Goal: Task Accomplishment & Management: Manage account settings

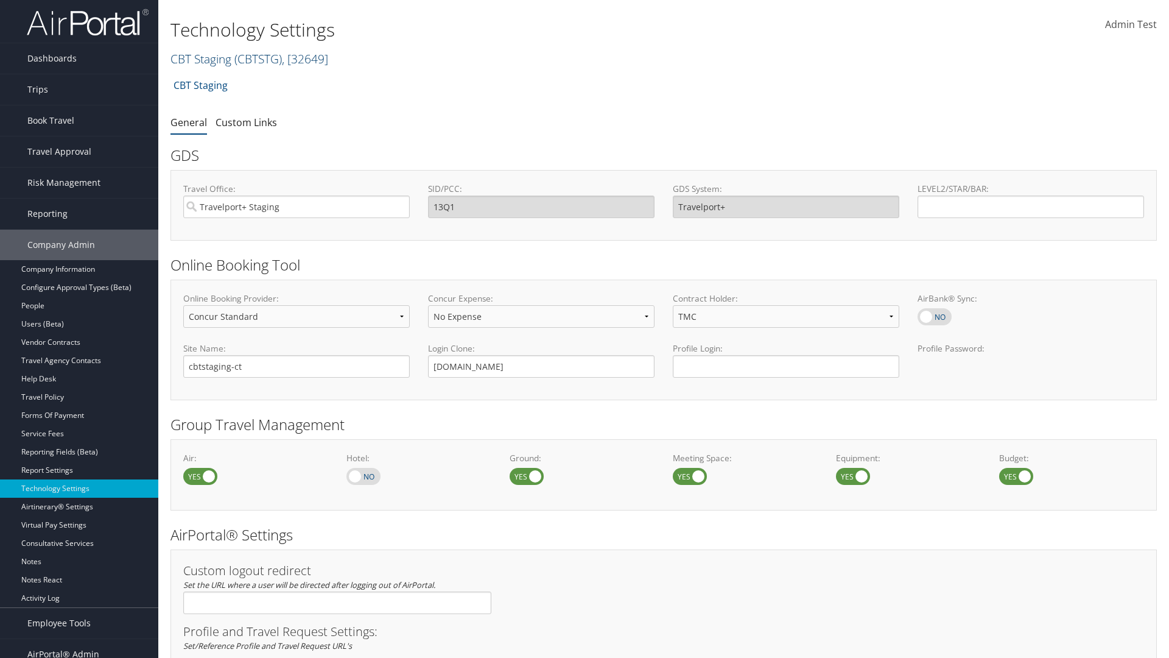
click at [201, 58] on link "CBT Staging ( CBTSTG ) , [ 32649 ]" at bounding box center [249, 59] width 158 height 16
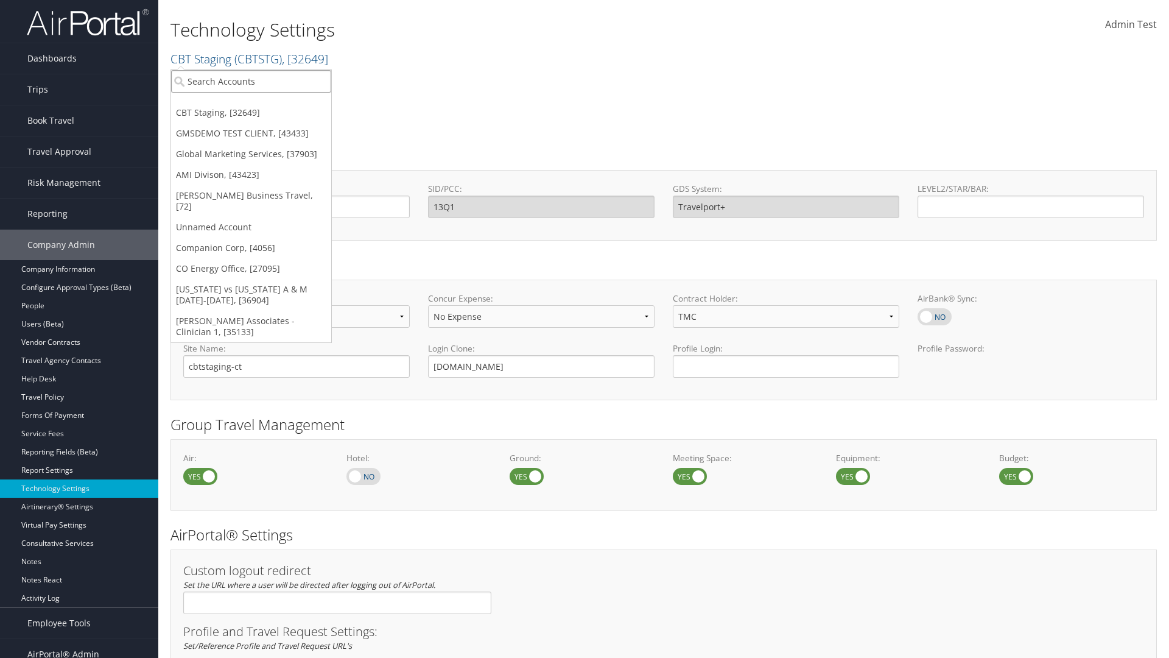
click at [251, 81] on input "search" at bounding box center [251, 81] width 160 height 23
type input "CBTSTG"
click at [251, 104] on div "CBT Staging (CBTSTG), [32649]" at bounding box center [251, 103] width 174 height 11
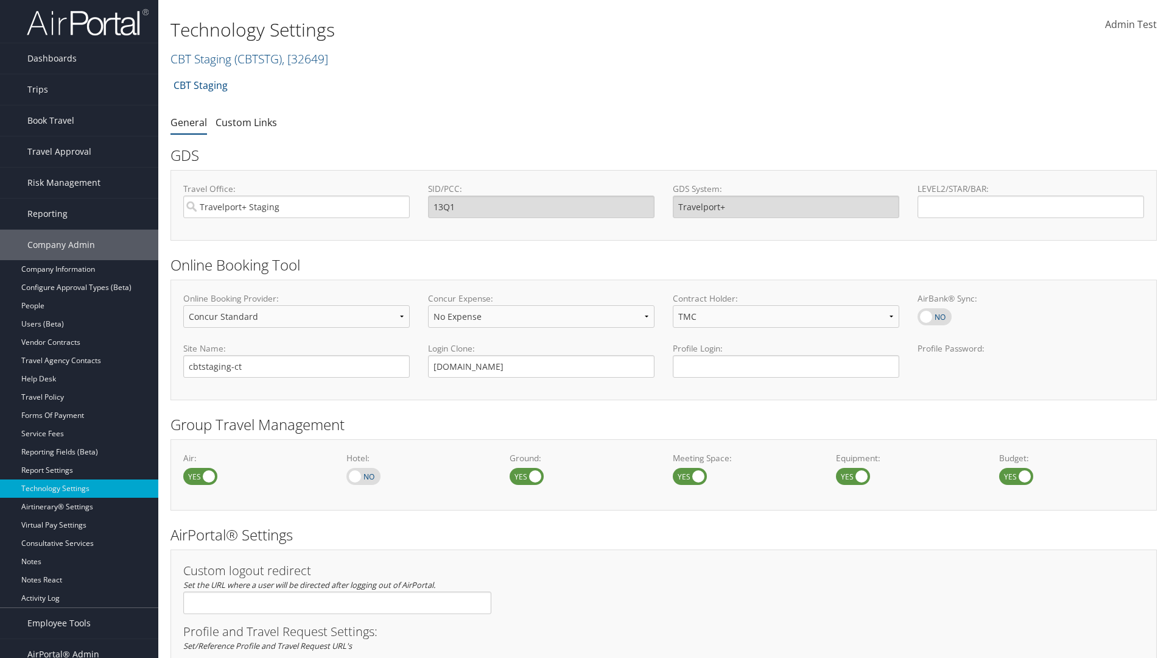
scroll to position [578, 0]
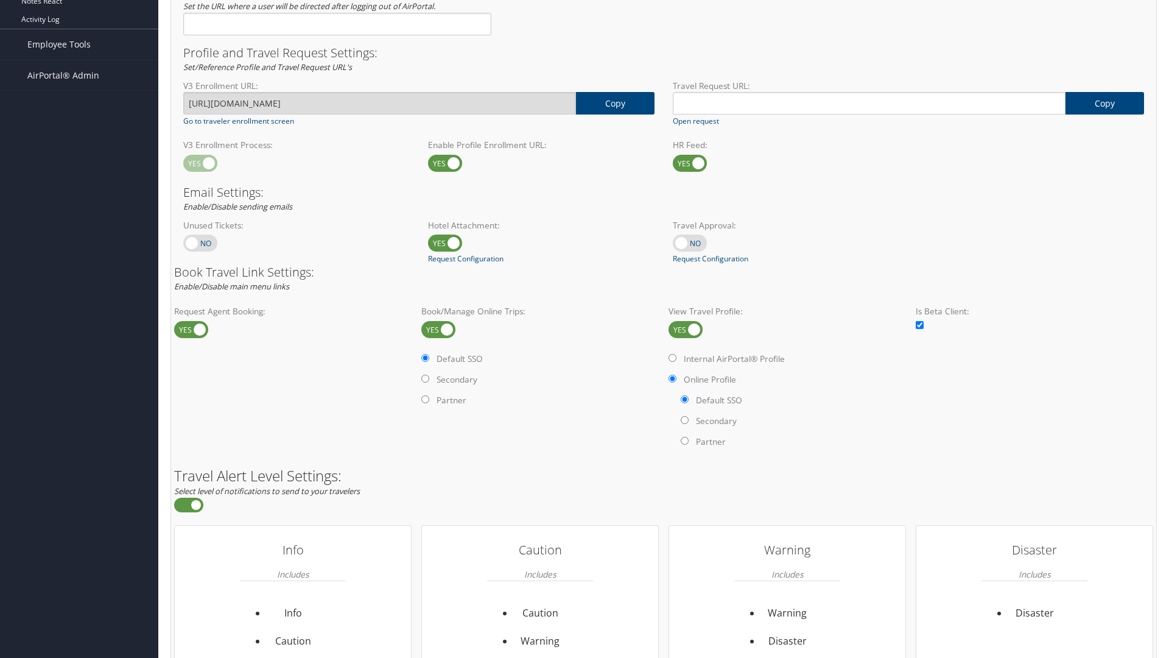
click at [686, 329] on label at bounding box center [686, 329] width 34 height 17
click at [683, 329] on input "checkbox" at bounding box center [679, 330] width 8 height 8
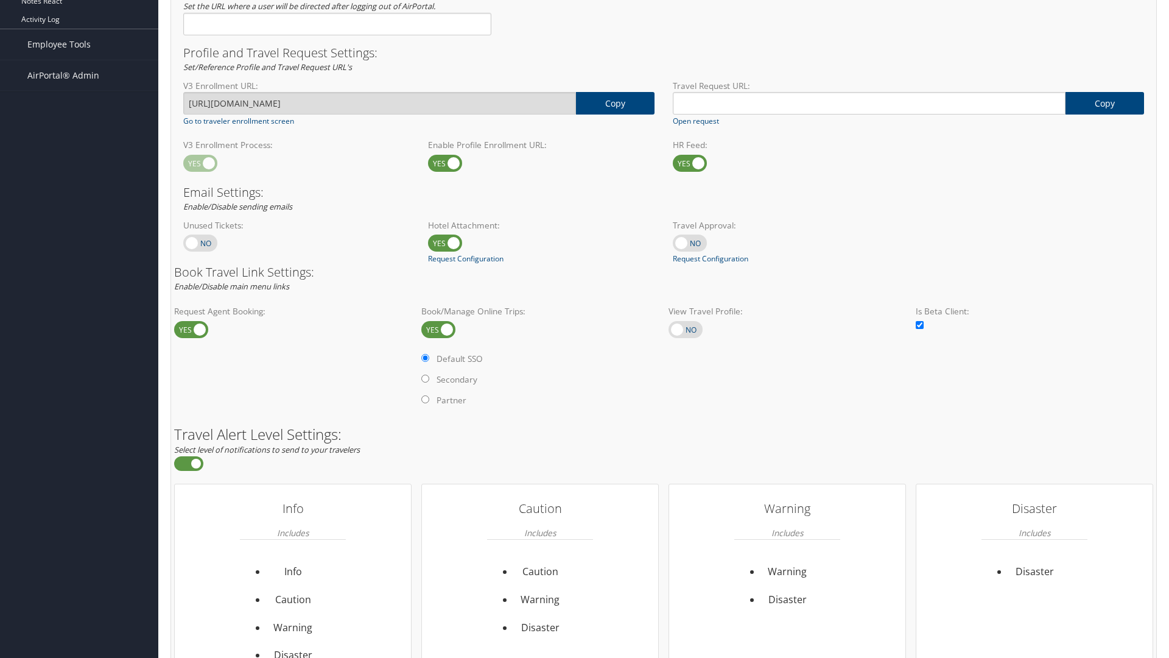
click at [686, 329] on label at bounding box center [686, 329] width 34 height 17
click at [683, 329] on input "checkbox" at bounding box center [679, 330] width 8 height 8
checkbox input "true"
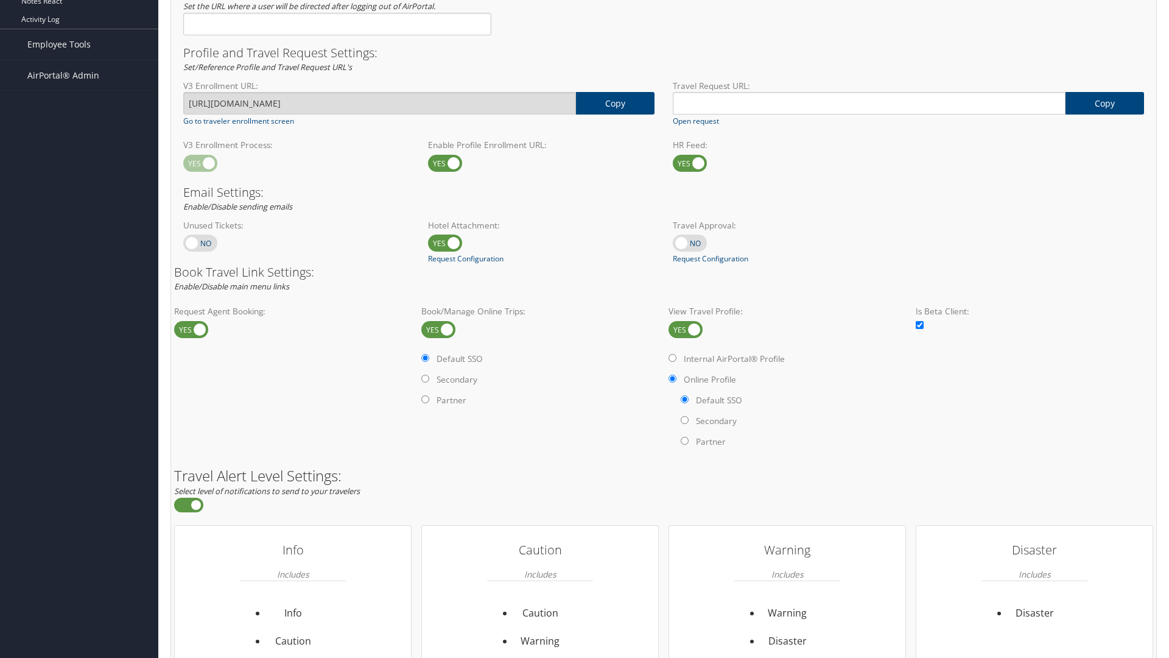
click at [736, 358] on label "Internal AirPortal® Profile" at bounding box center [734, 359] width 101 height 12
click at [676, 358] on input "Internal AirPortal® Profile" at bounding box center [673, 358] width 8 height 8
radio input "true"
radio input "false"
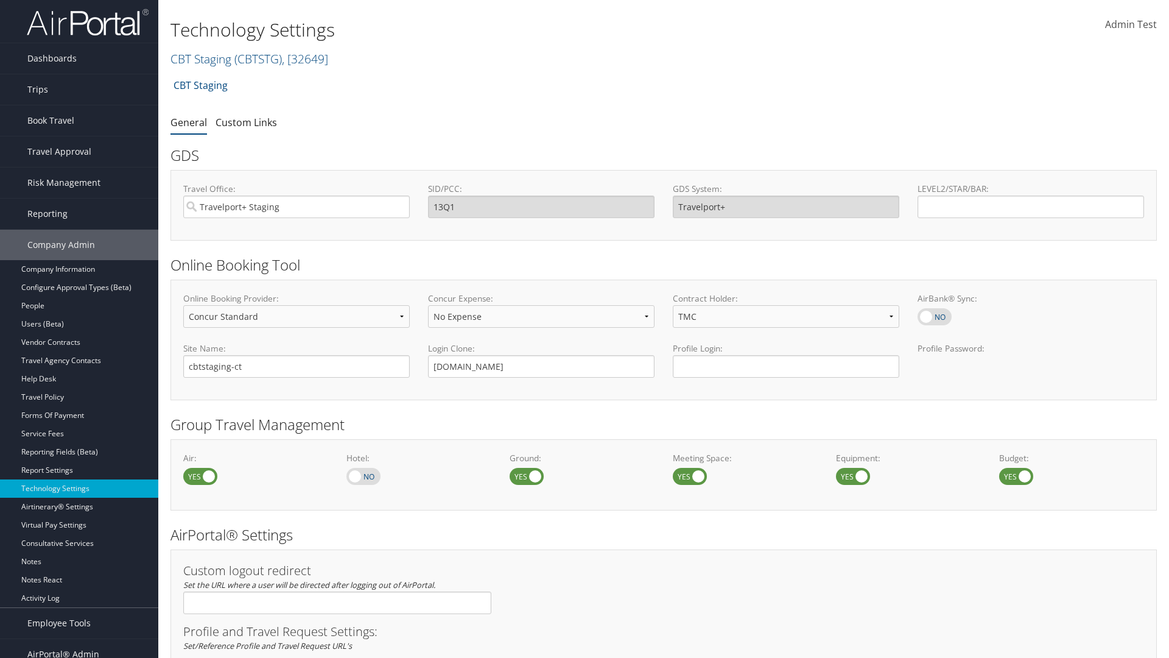
click at [1131, 24] on span "Admin Test" at bounding box center [1131, 24] width 52 height 13
